Goal: Task Accomplishment & Management: Complete application form

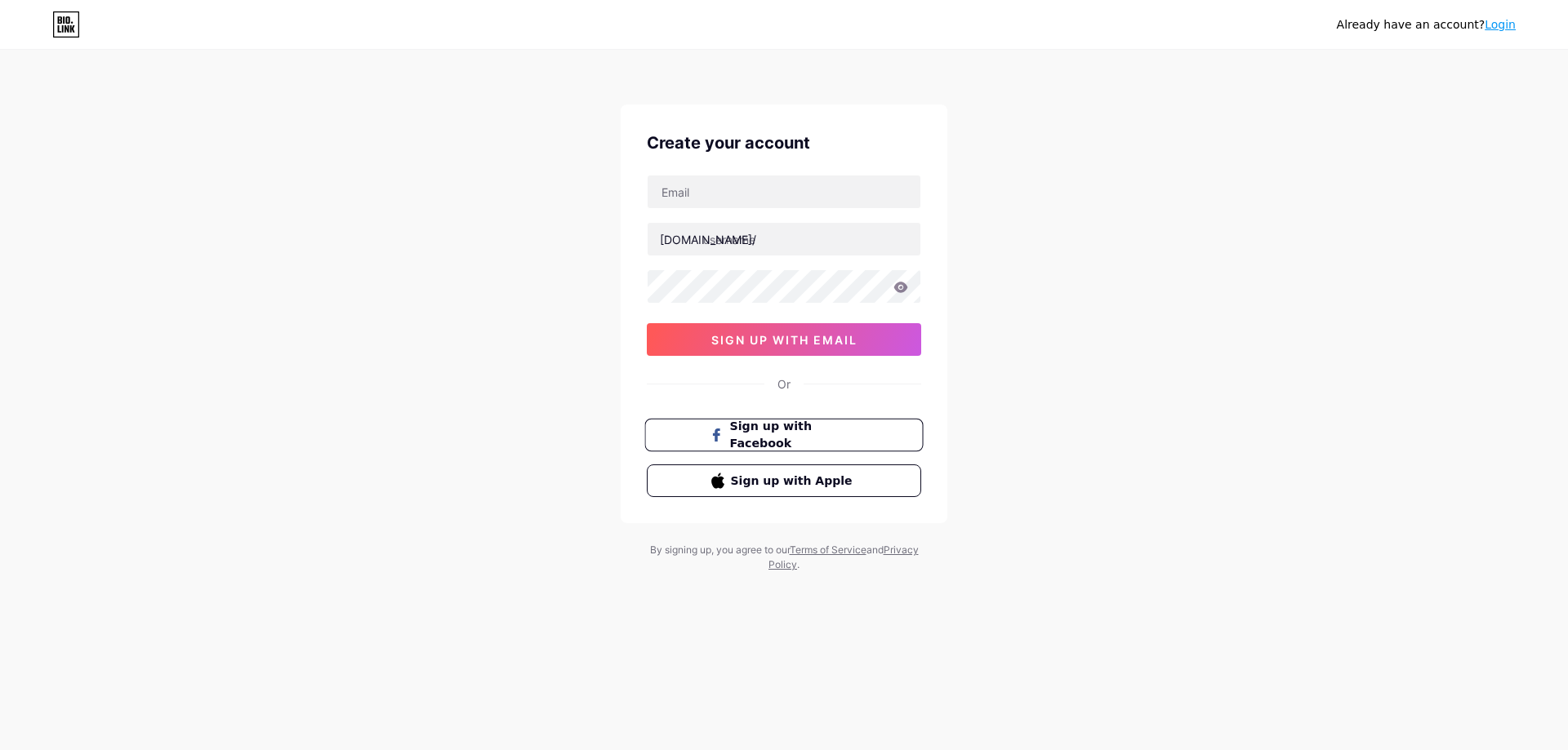
click at [785, 436] on span "Sign up with Facebook" at bounding box center [794, 436] width 128 height 35
click at [743, 181] on input "text" at bounding box center [784, 191] width 273 height 33
type input "[EMAIL_ADDRESS][DOMAIN_NAME]"
click at [764, 246] on input "text" at bounding box center [784, 239] width 273 height 33
drag, startPoint x: 765, startPoint y: 194, endPoint x: 639, endPoint y: 190, distance: 126.1
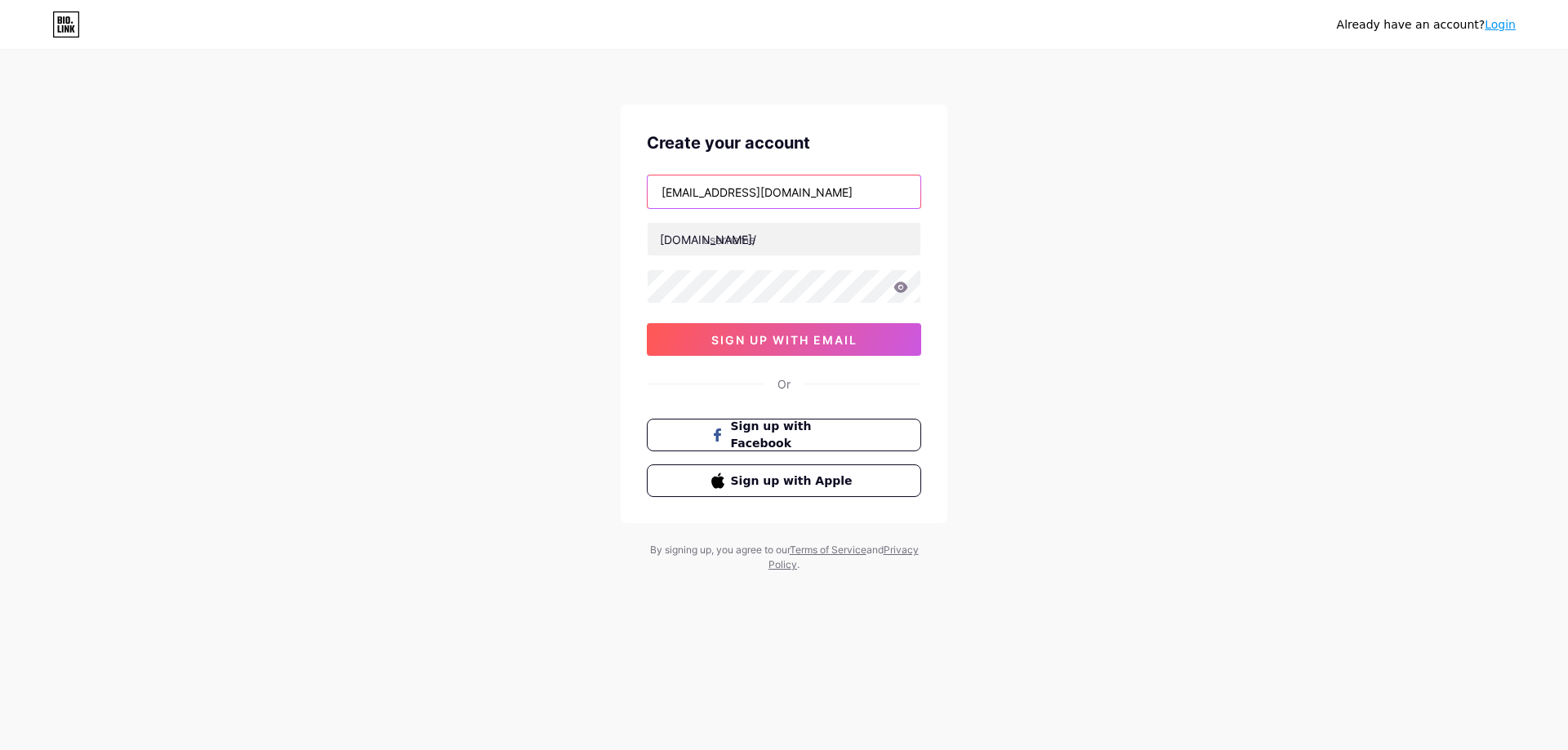
click at [639, 190] on div "Create your account [EMAIL_ADDRESS][DOMAIN_NAME] [DOMAIN_NAME]/ 0cAFcWeA43M-SAx…" at bounding box center [784, 314] width 327 height 419
click at [731, 242] on input "text" at bounding box center [784, 239] width 273 height 33
paste input "mohammedhussein"
type input "mohammedhussein"
click at [788, 338] on span "sign up with email" at bounding box center [784, 339] width 146 height 14
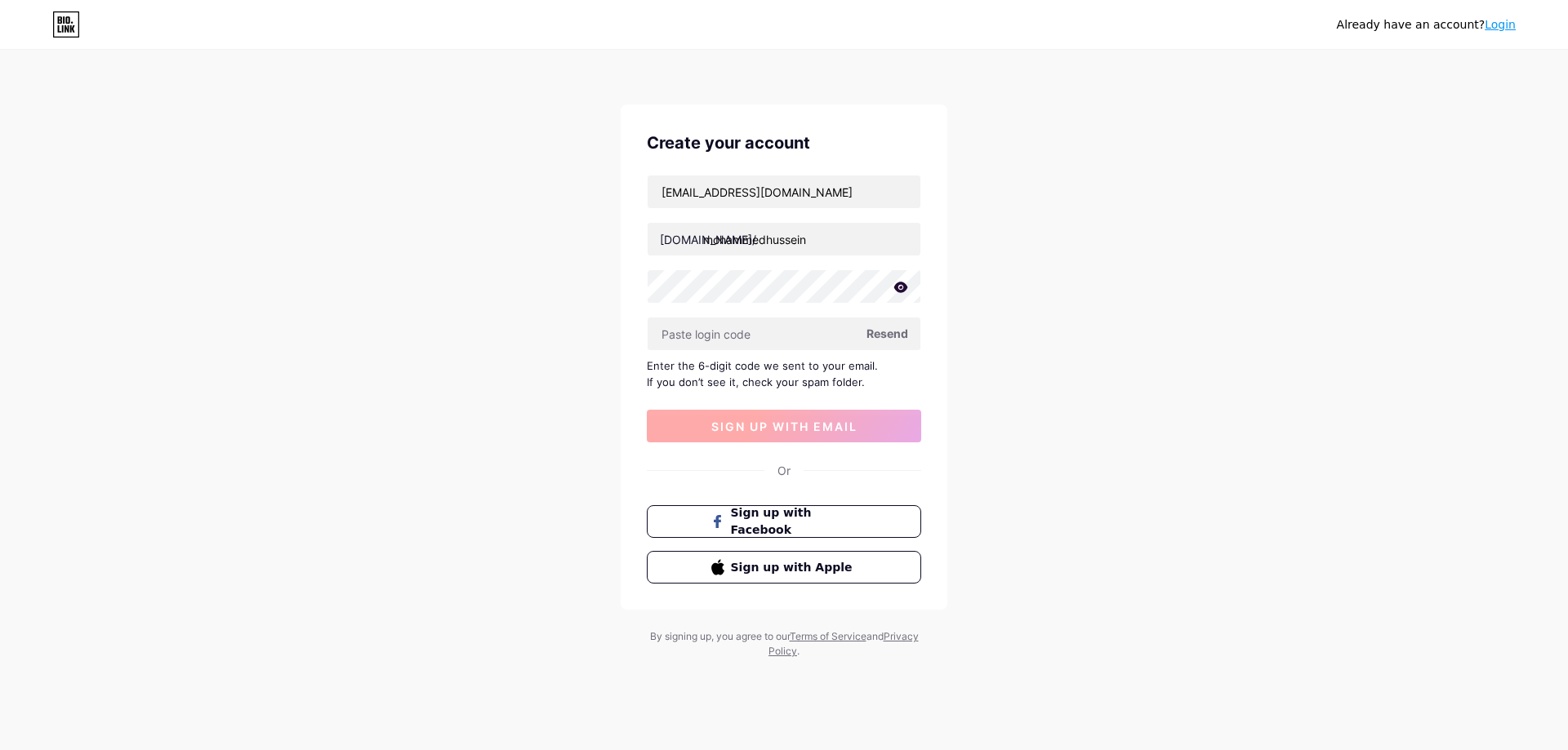
click at [784, 331] on input "text" at bounding box center [784, 334] width 273 height 33
click at [893, 283] on icon at bounding box center [901, 288] width 15 height 12
click at [827, 333] on input "text" at bounding box center [784, 334] width 273 height 33
paste input "MO@987654321$mh"
type input "MO@987654321$mh"
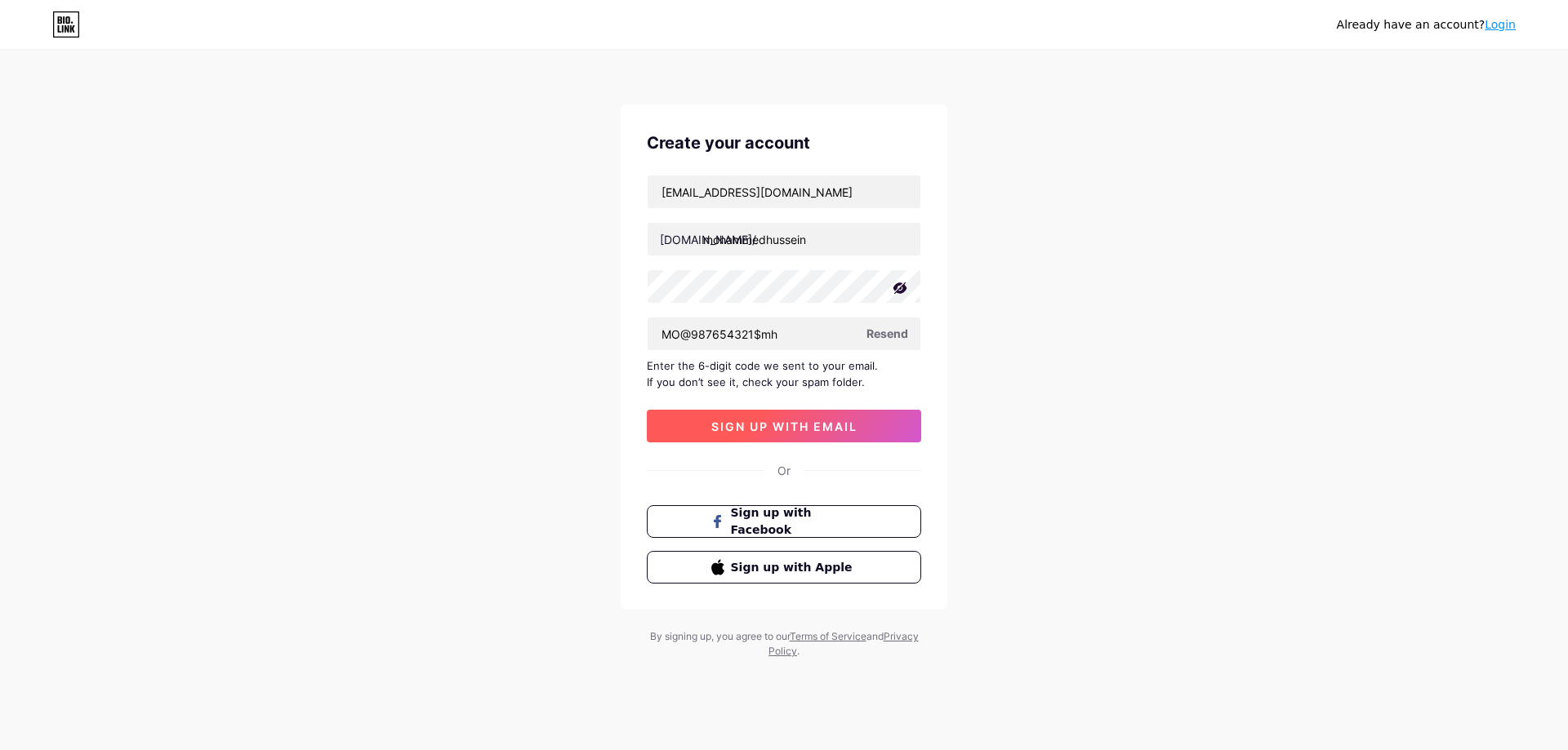
click at [860, 416] on button "sign up with email" at bounding box center [784, 426] width 274 height 33
